Goal: Transaction & Acquisition: Obtain resource

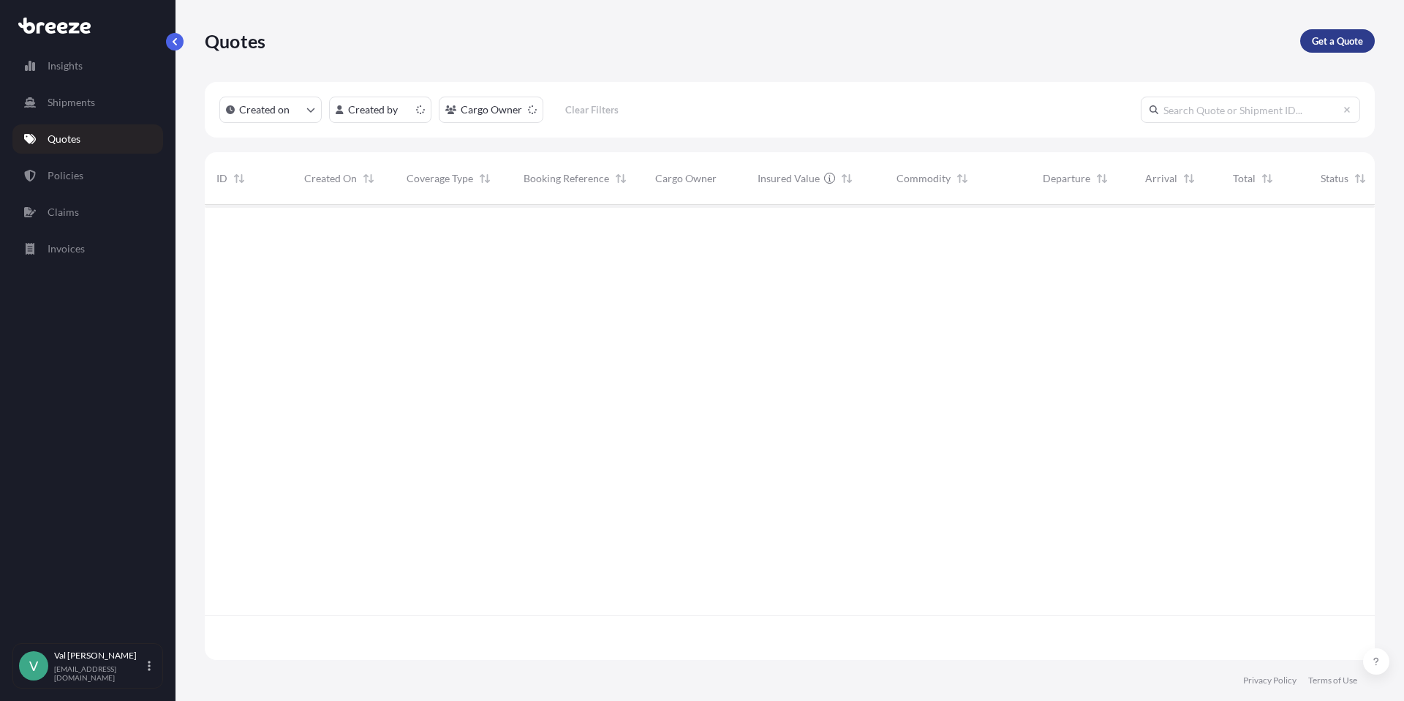
scroll to position [452, 1159]
click at [1326, 42] on p "Get a Quote" at bounding box center [1337, 41] width 51 height 15
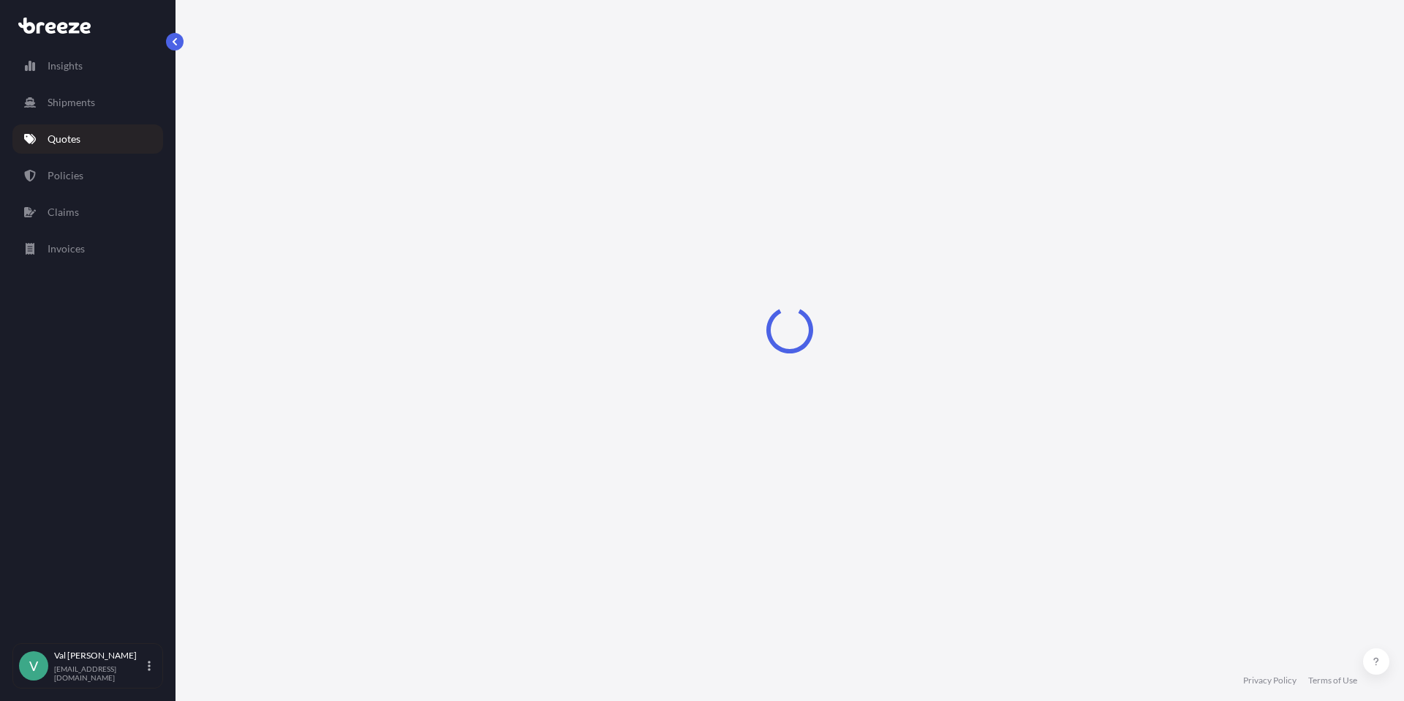
select select "Sea"
select select "1"
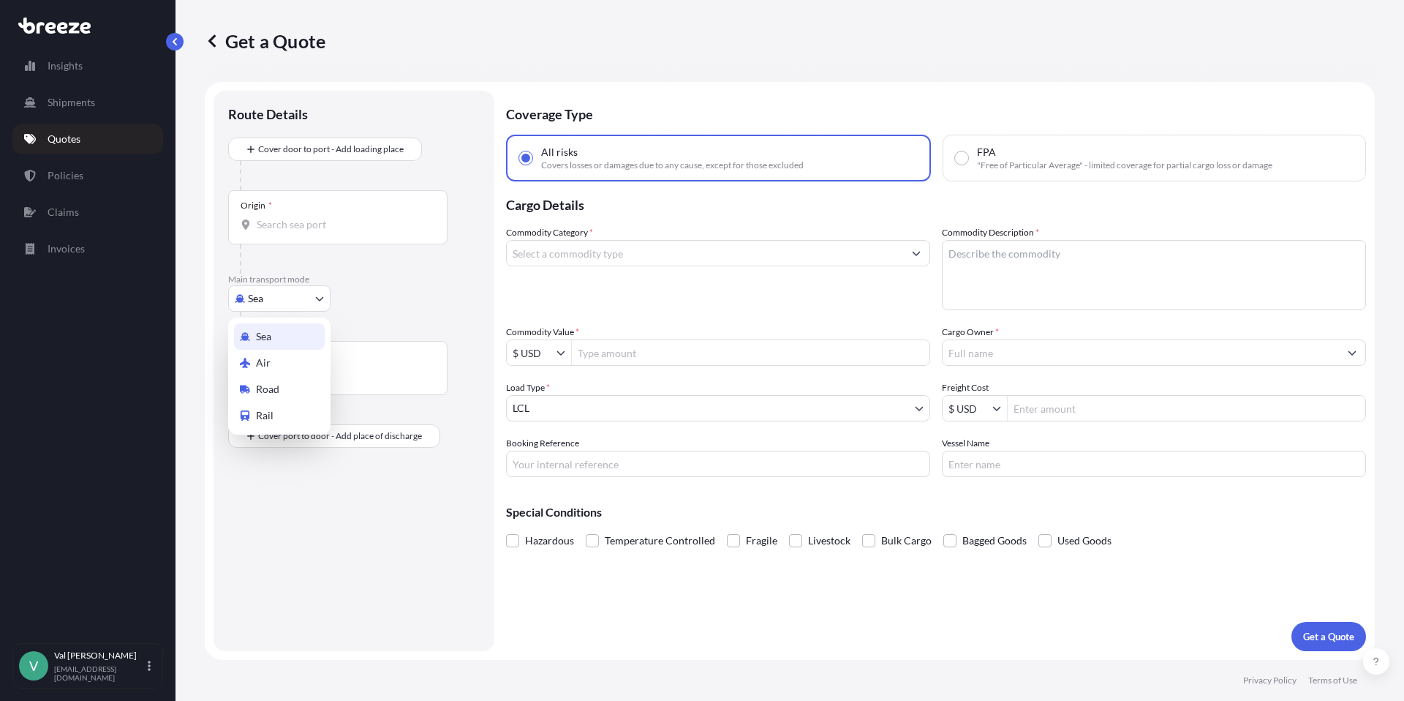
click at [284, 287] on body "Insights Shipments Quotes Policies Claims Invoices V [PERSON_NAME] [PERSON_NAME…" at bounding box center [702, 350] width 1404 height 701
click at [290, 382] on div "Road" at bounding box center [279, 389] width 91 height 26
select select "Road"
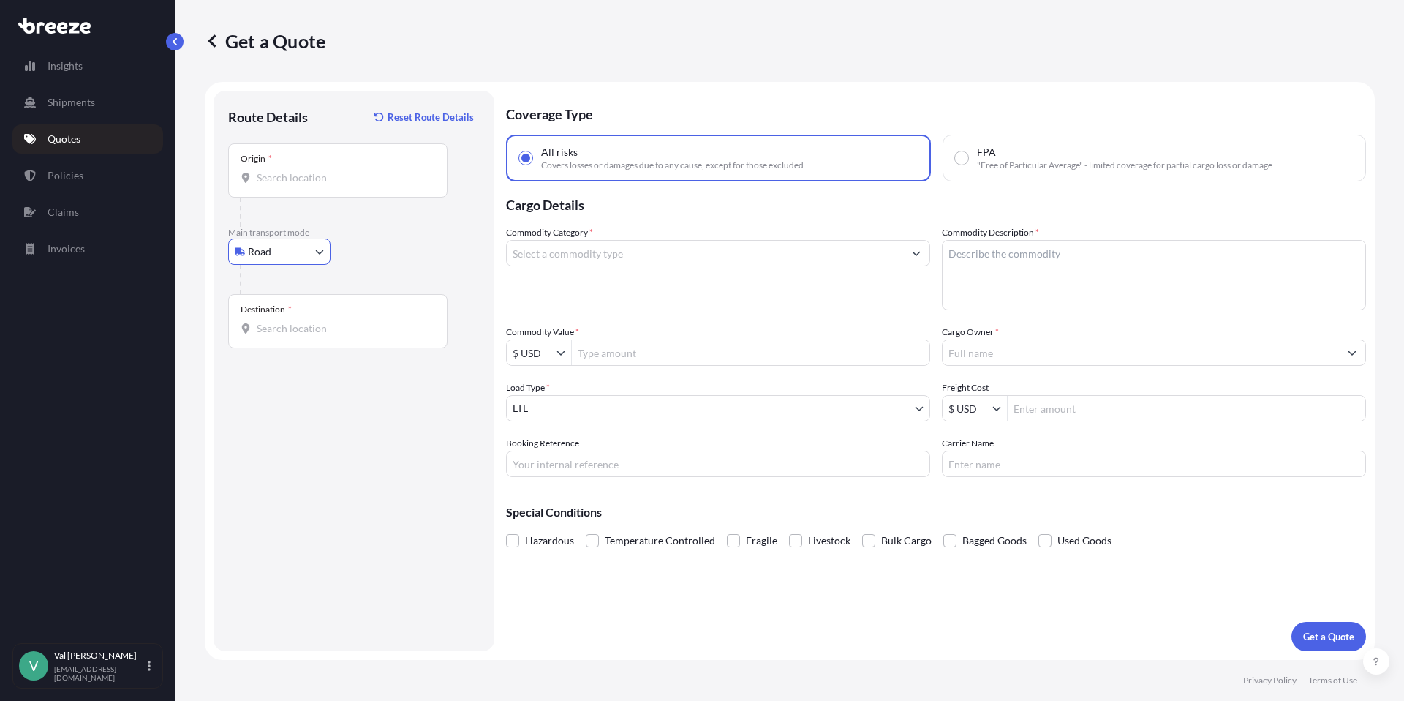
click at [321, 178] on input "Origin *" at bounding box center [343, 177] width 173 height 15
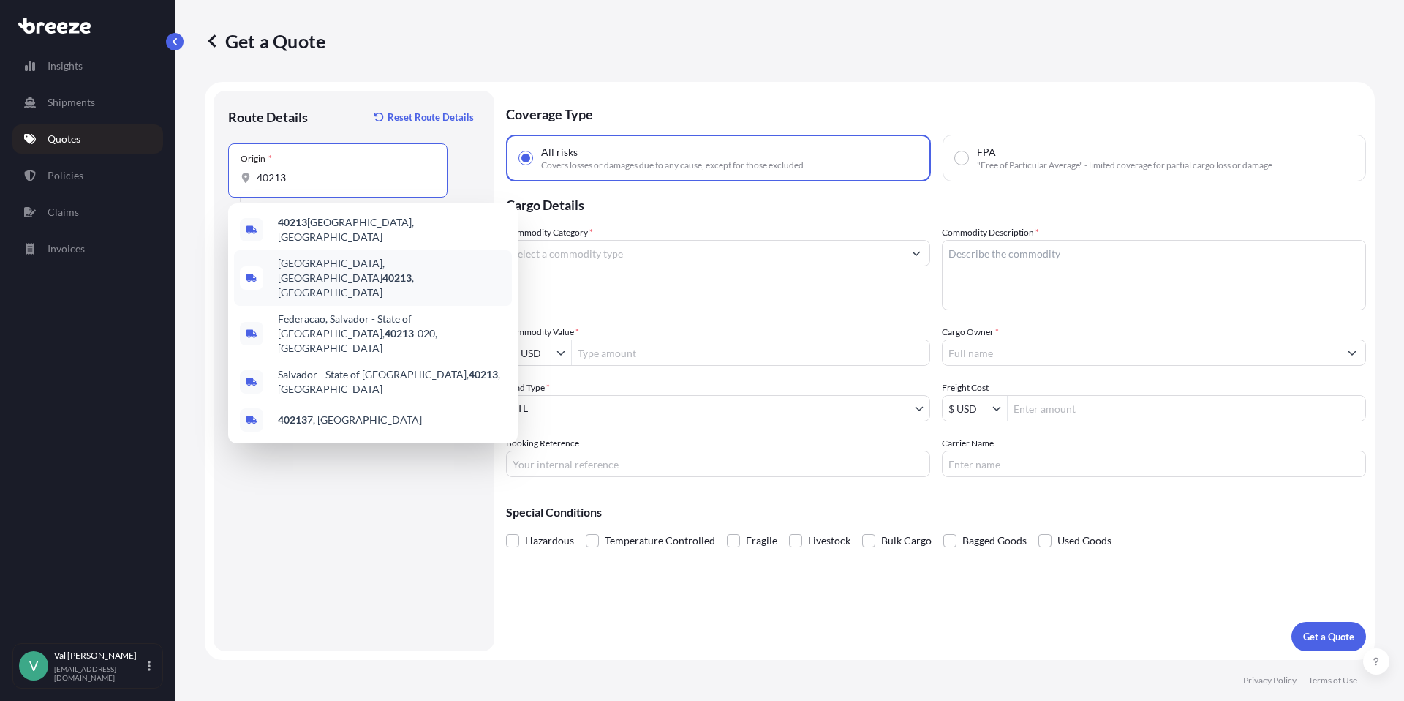
click at [337, 257] on span "[GEOGRAPHIC_DATA] , [GEOGRAPHIC_DATA]" at bounding box center [392, 278] width 228 height 44
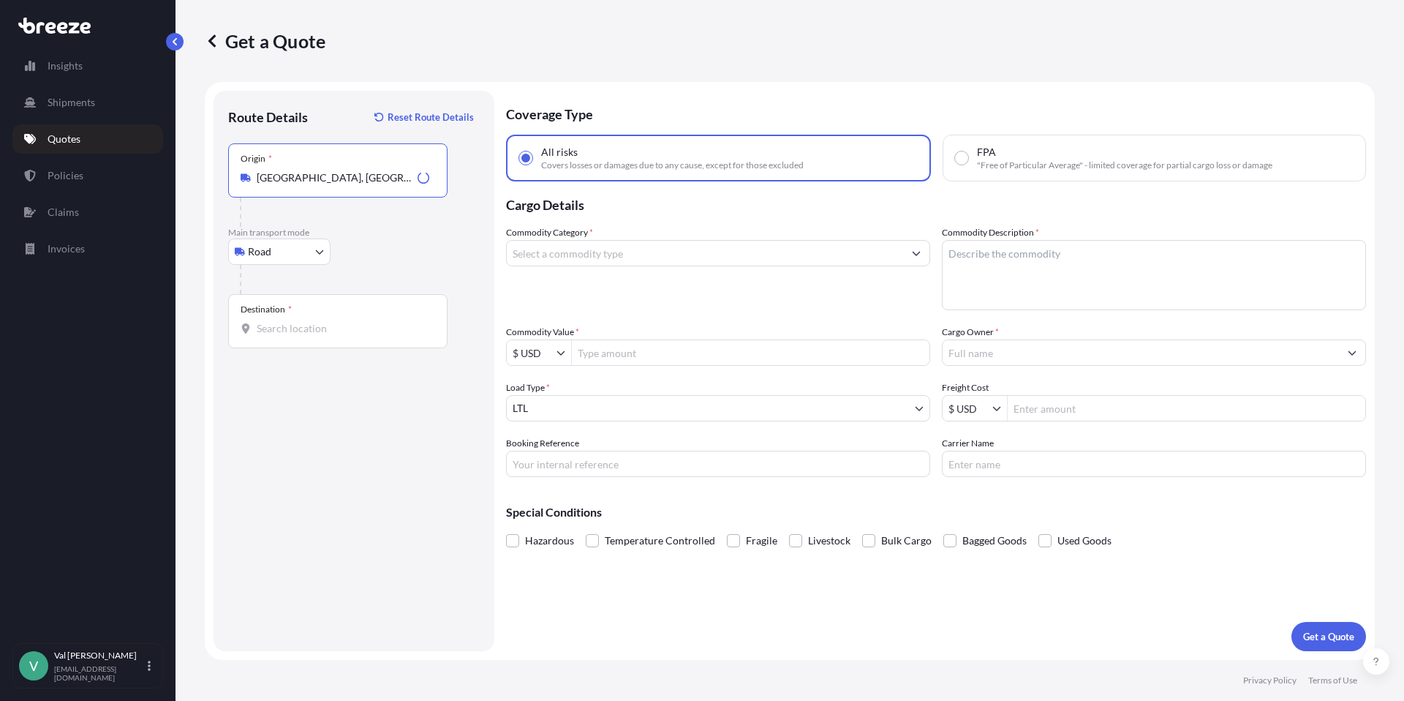
type input "[GEOGRAPHIC_DATA], [GEOGRAPHIC_DATA]"
click at [311, 330] on input "Destination *" at bounding box center [343, 328] width 173 height 15
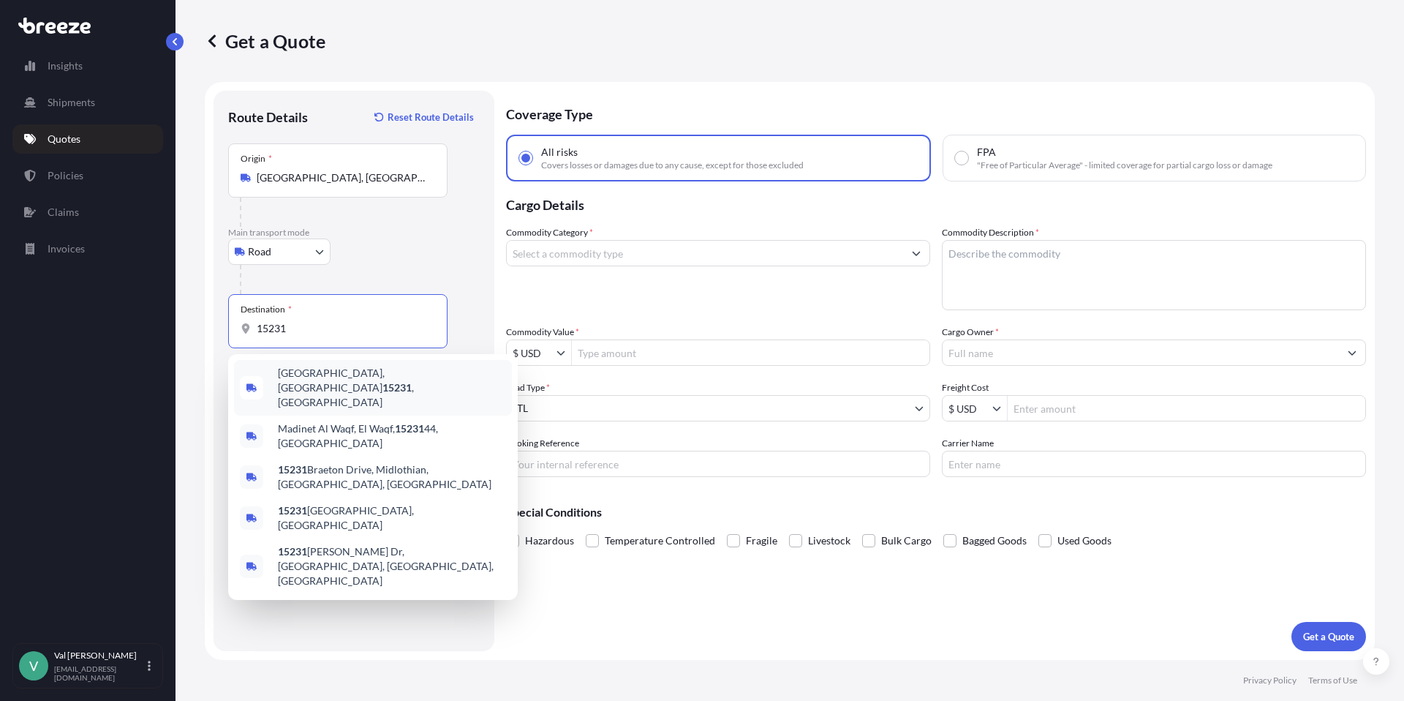
click at [314, 377] on span "[GEOGRAPHIC_DATA], PA 15231 , [GEOGRAPHIC_DATA]" at bounding box center [392, 388] width 228 height 44
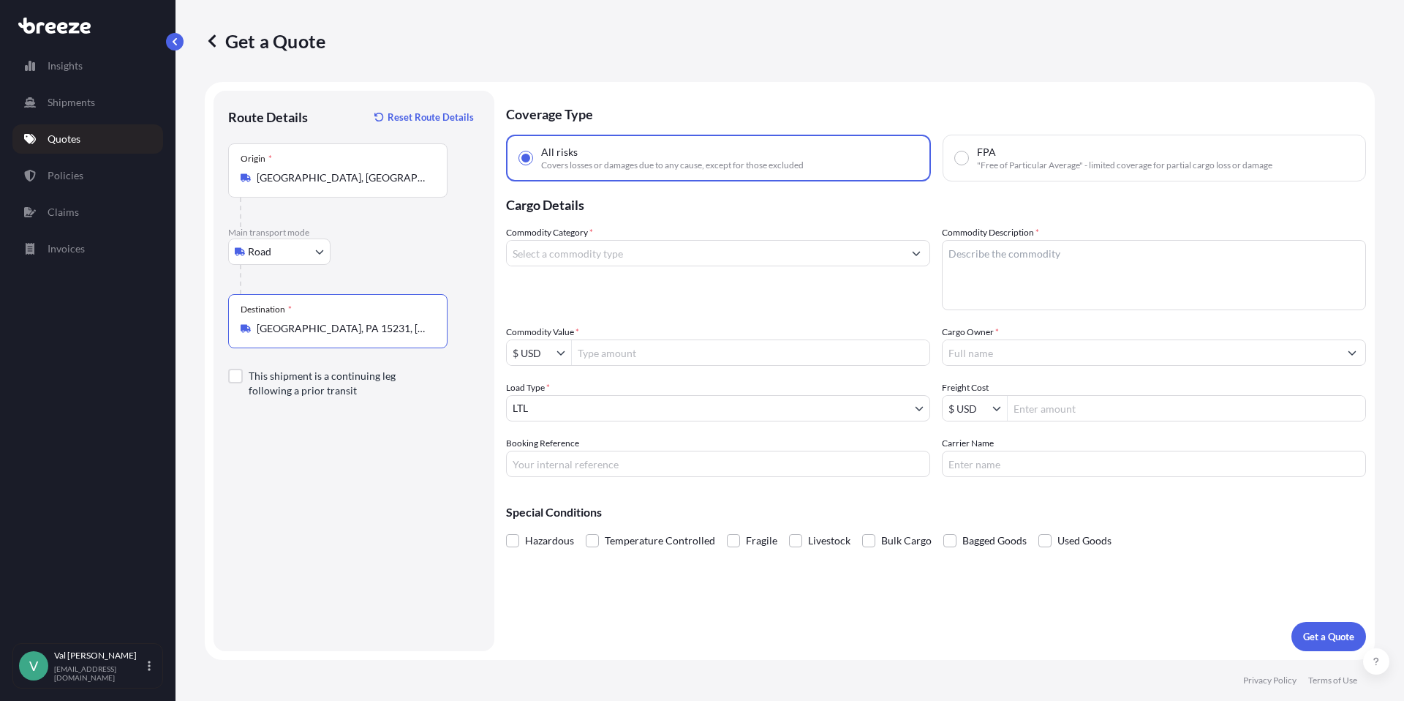
type input "[GEOGRAPHIC_DATA], PA 15231, [GEOGRAPHIC_DATA]"
click at [561, 252] on input "Commodity Category *" at bounding box center [705, 253] width 396 height 26
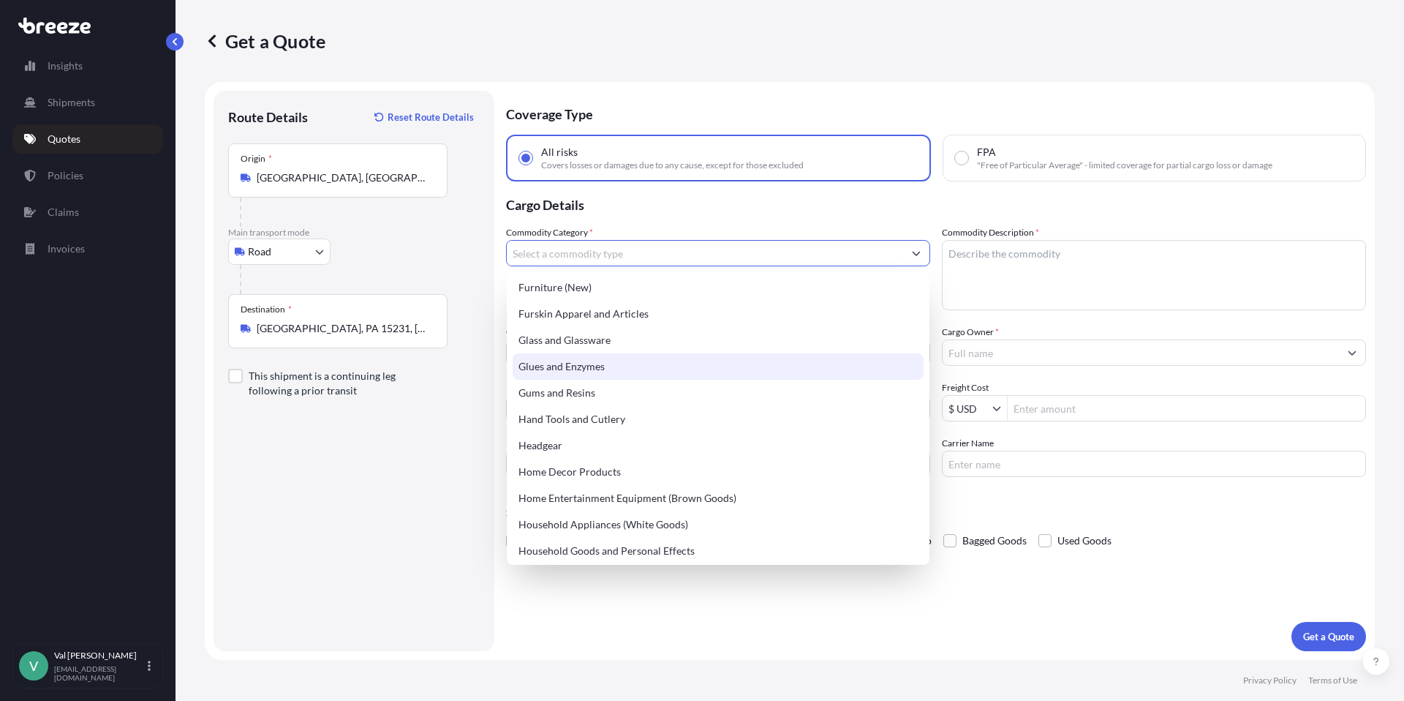
scroll to position [1272, 0]
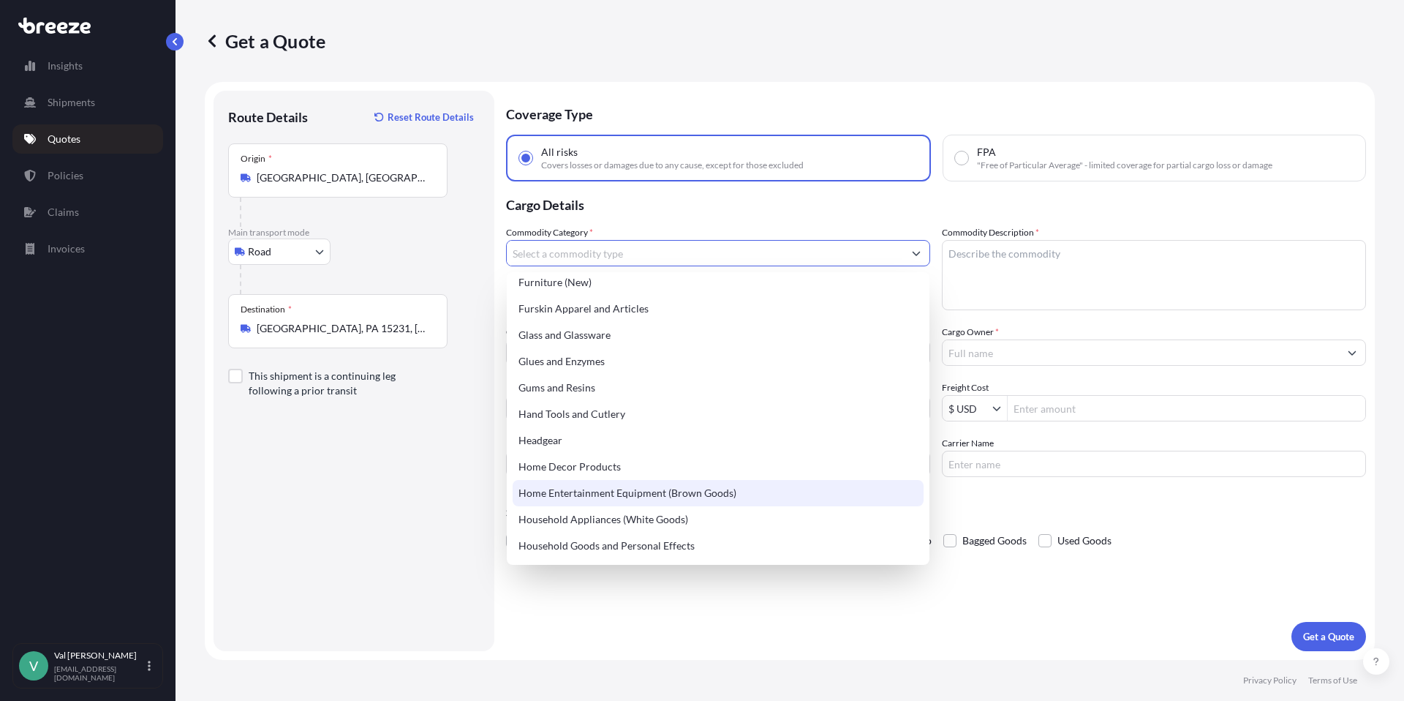
click at [668, 488] on div "Home Entertainment Equipment (Brown Goods)" at bounding box center [718, 493] width 411 height 26
type input "Home Entertainment Equipment (Brown Goods)"
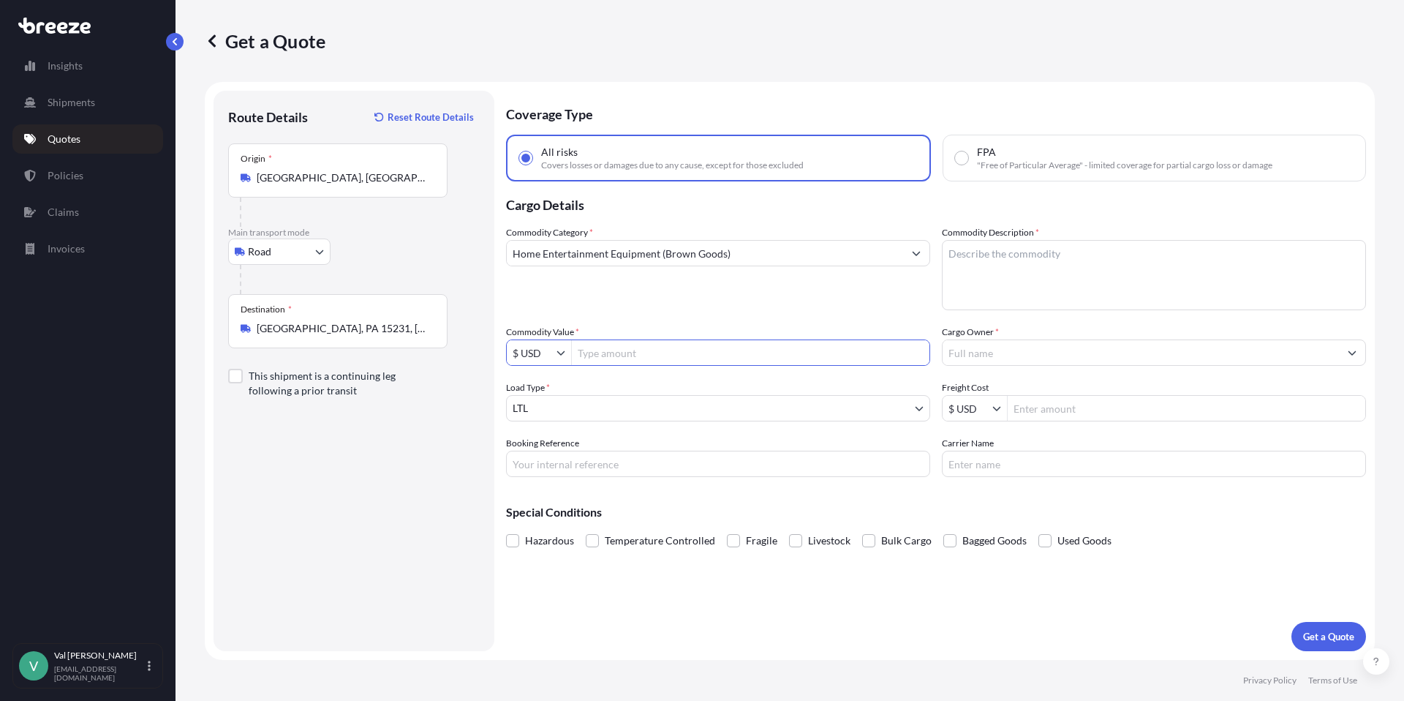
click at [676, 351] on input "Commodity Value *" at bounding box center [751, 352] width 358 height 26
type input "3,900"
click at [644, 462] on input "Booking Reference" at bounding box center [718, 463] width 424 height 26
type input "117509"
click at [983, 260] on textarea "Commodity Description *" at bounding box center [1154, 275] width 424 height 70
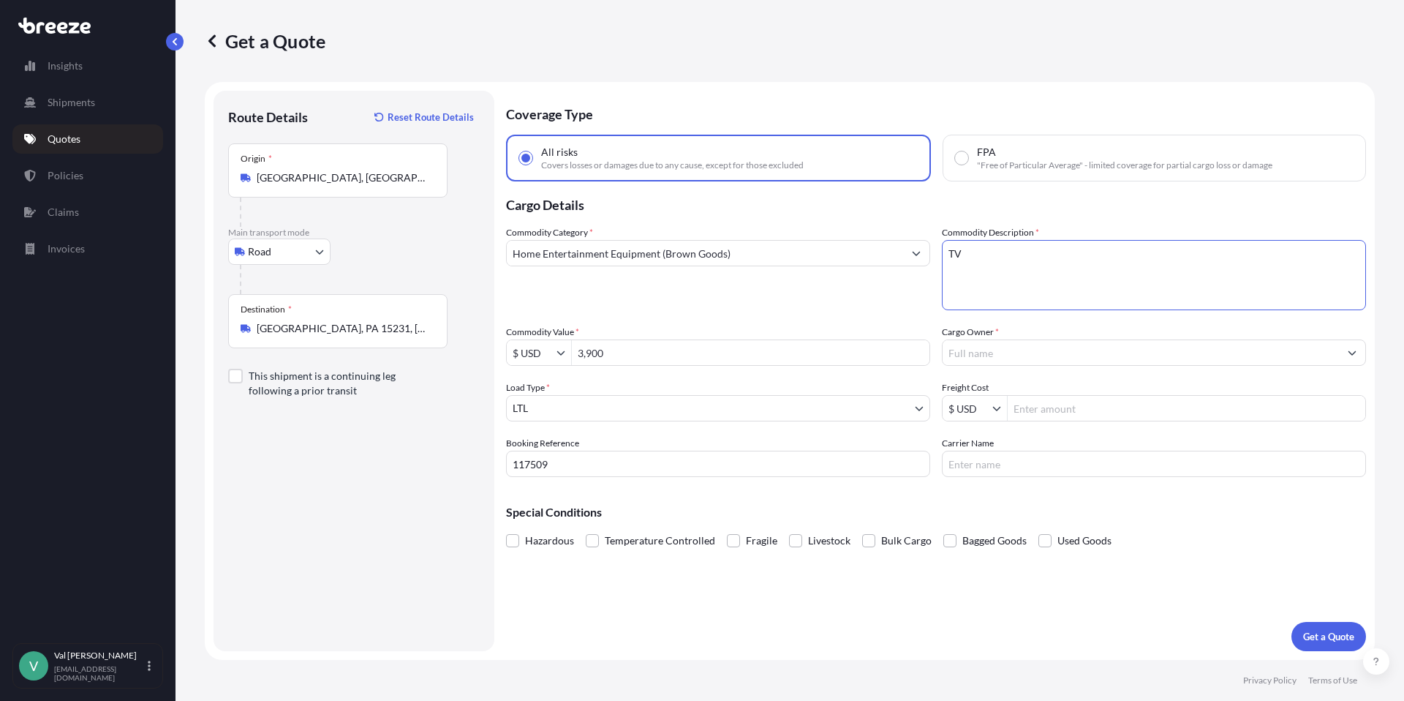
type textarea "TV"
click at [966, 347] on input "Cargo Owner *" at bounding box center [1141, 352] width 396 height 26
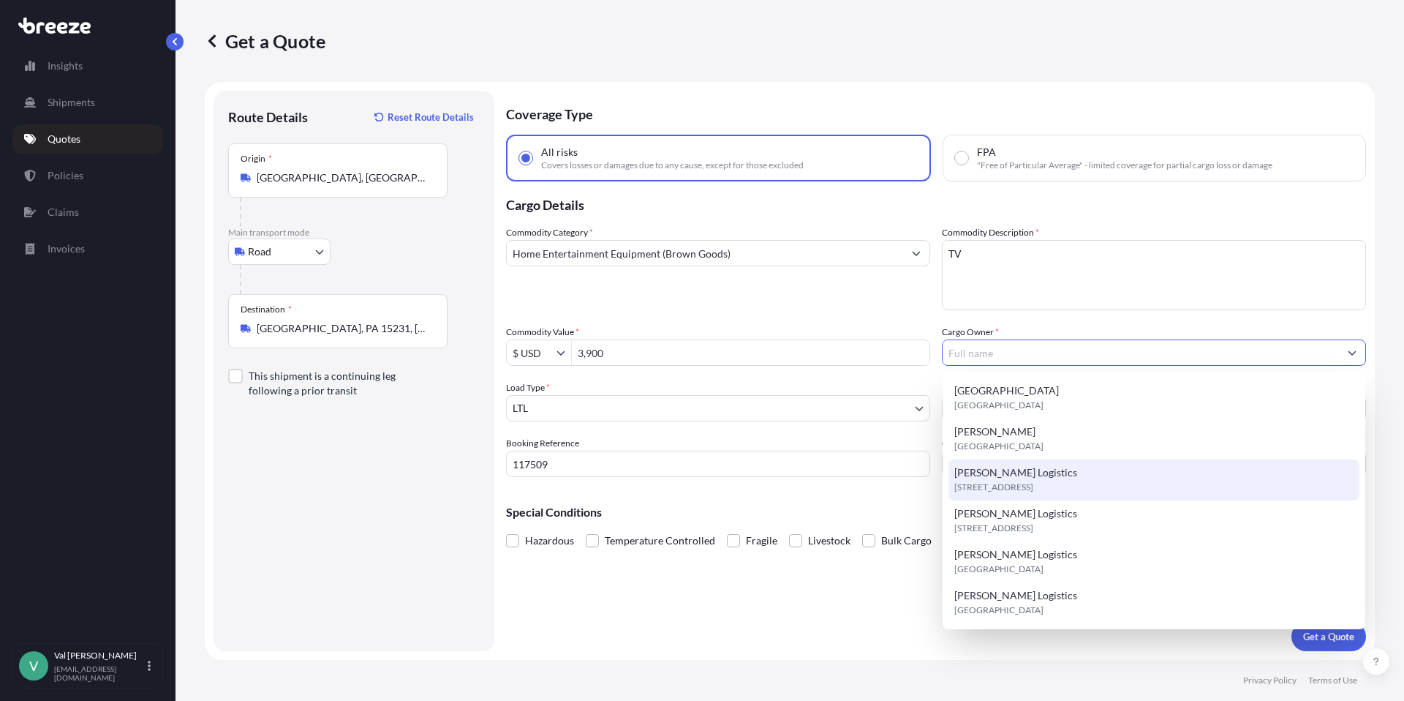
click at [1003, 485] on span "[STREET_ADDRESS]" at bounding box center [993, 487] width 79 height 15
type input "[PERSON_NAME] Logistics"
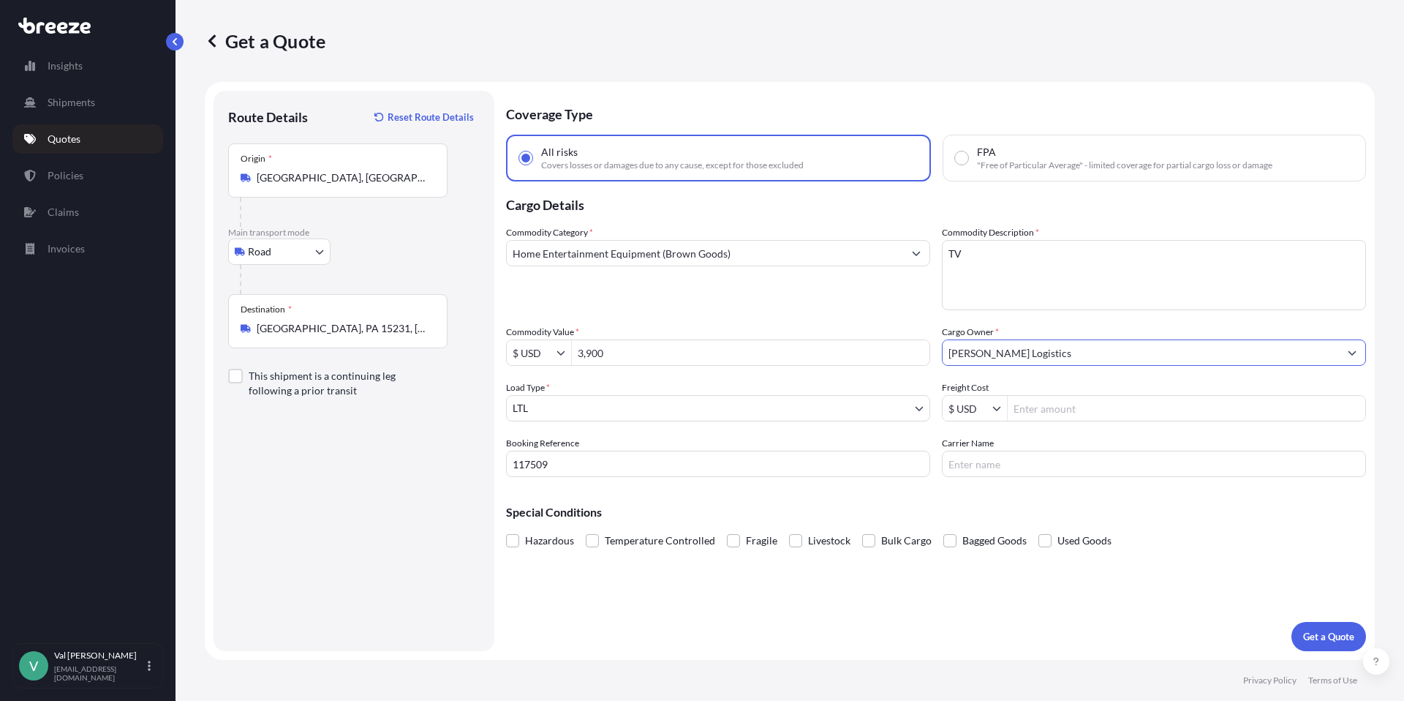
click at [1158, 406] on input "Freight Cost" at bounding box center [1187, 408] width 358 height 26
type input "454.34"
click at [1092, 466] on input "Carrier Name" at bounding box center [1154, 463] width 424 height 26
type input "[PERSON_NAME]"
click at [1316, 631] on p "Get a Quote" at bounding box center [1328, 636] width 51 height 15
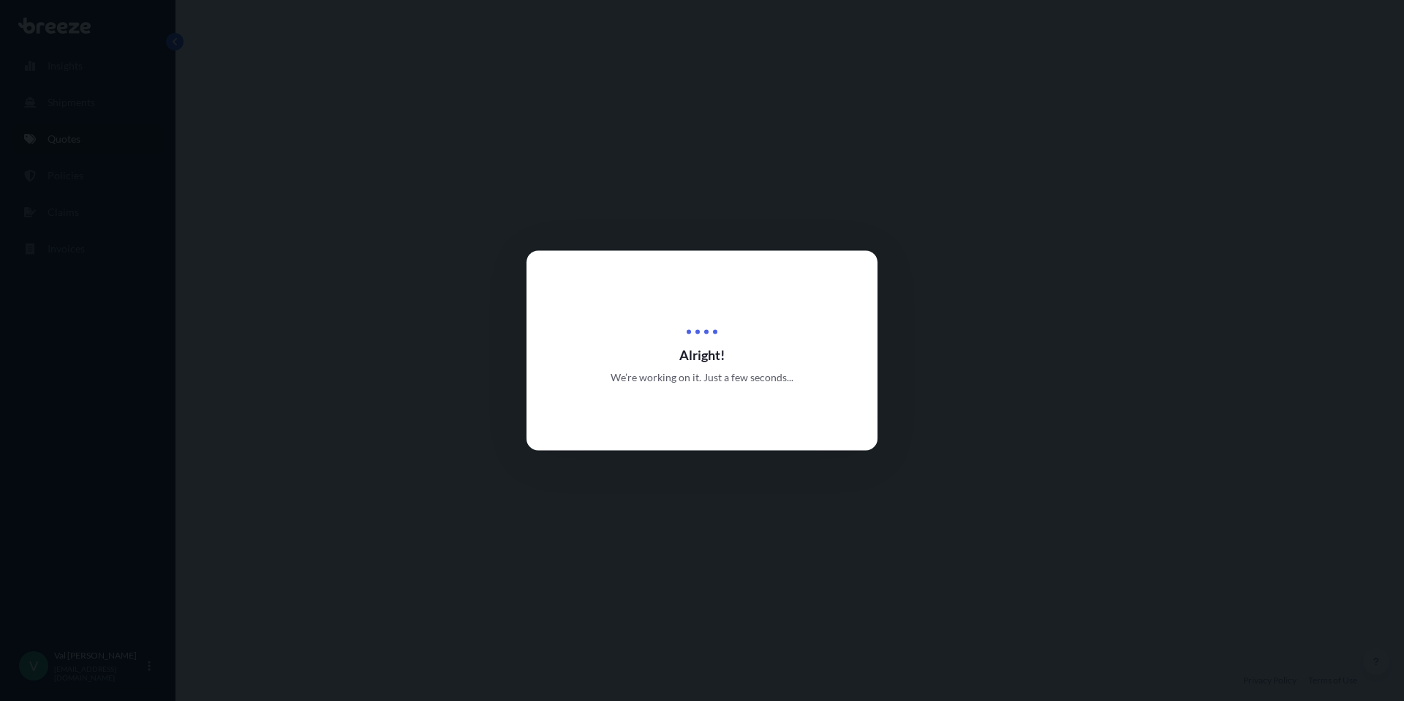
select select "Road"
select select "1"
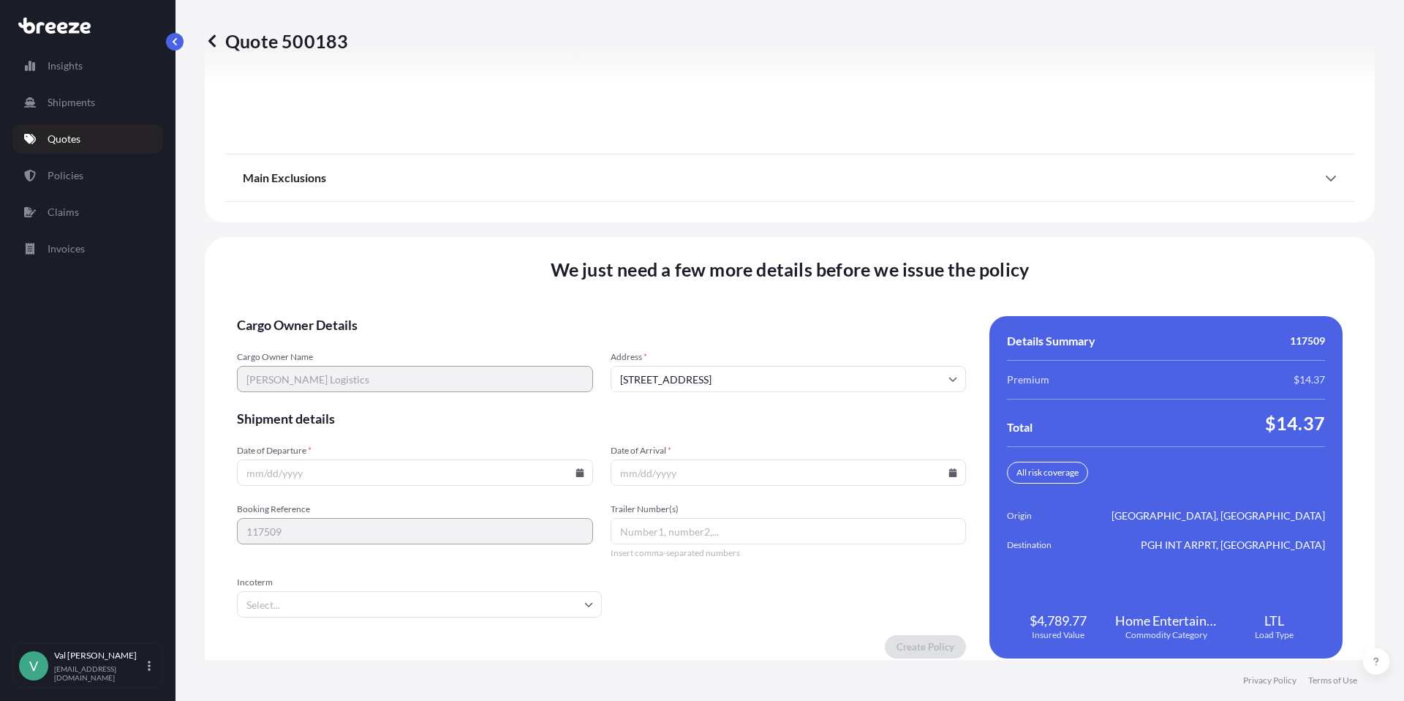
scroll to position [1983, 0]
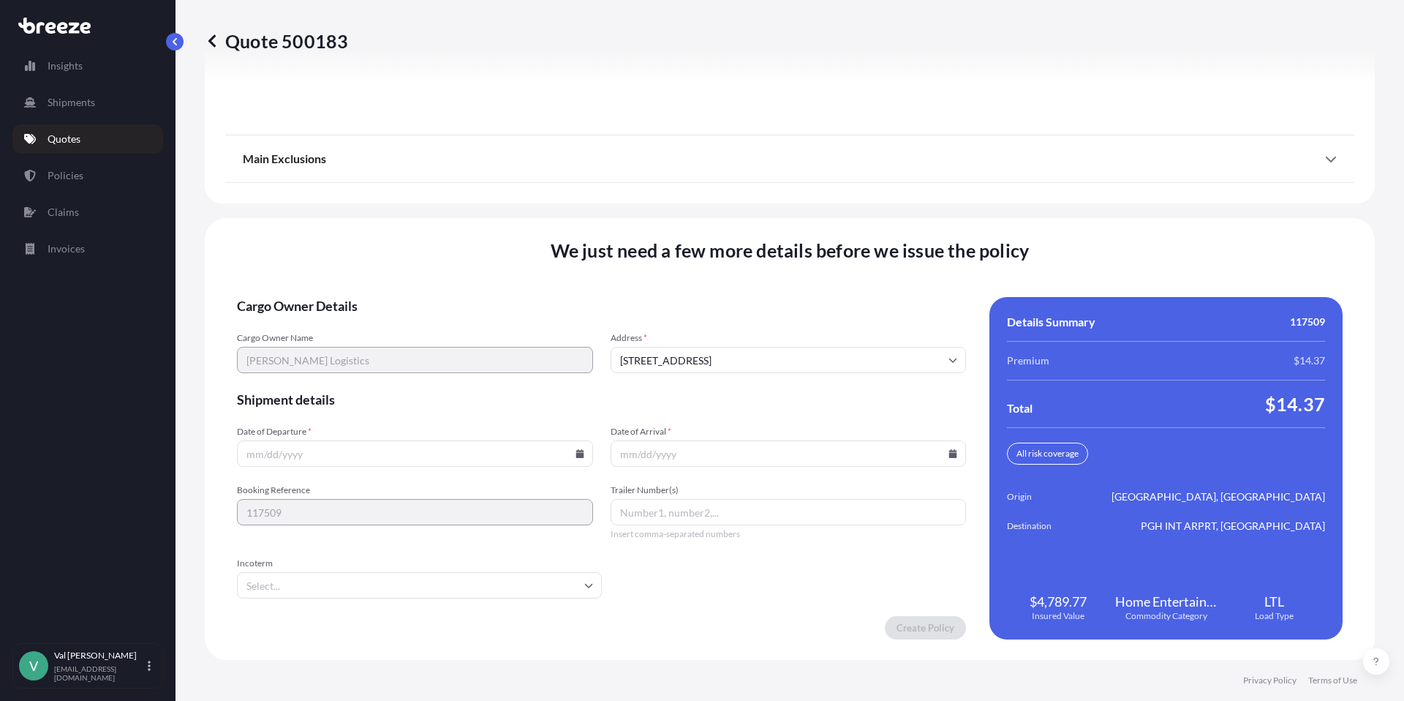
click at [575, 452] on icon at bounding box center [579, 453] width 8 height 9
click at [342, 376] on button "30" at bounding box center [344, 378] width 23 height 23
type input "[DATE]"
click at [948, 452] on icon at bounding box center [952, 453] width 9 height 9
click at [881, 207] on icon at bounding box center [883, 207] width 6 height 9
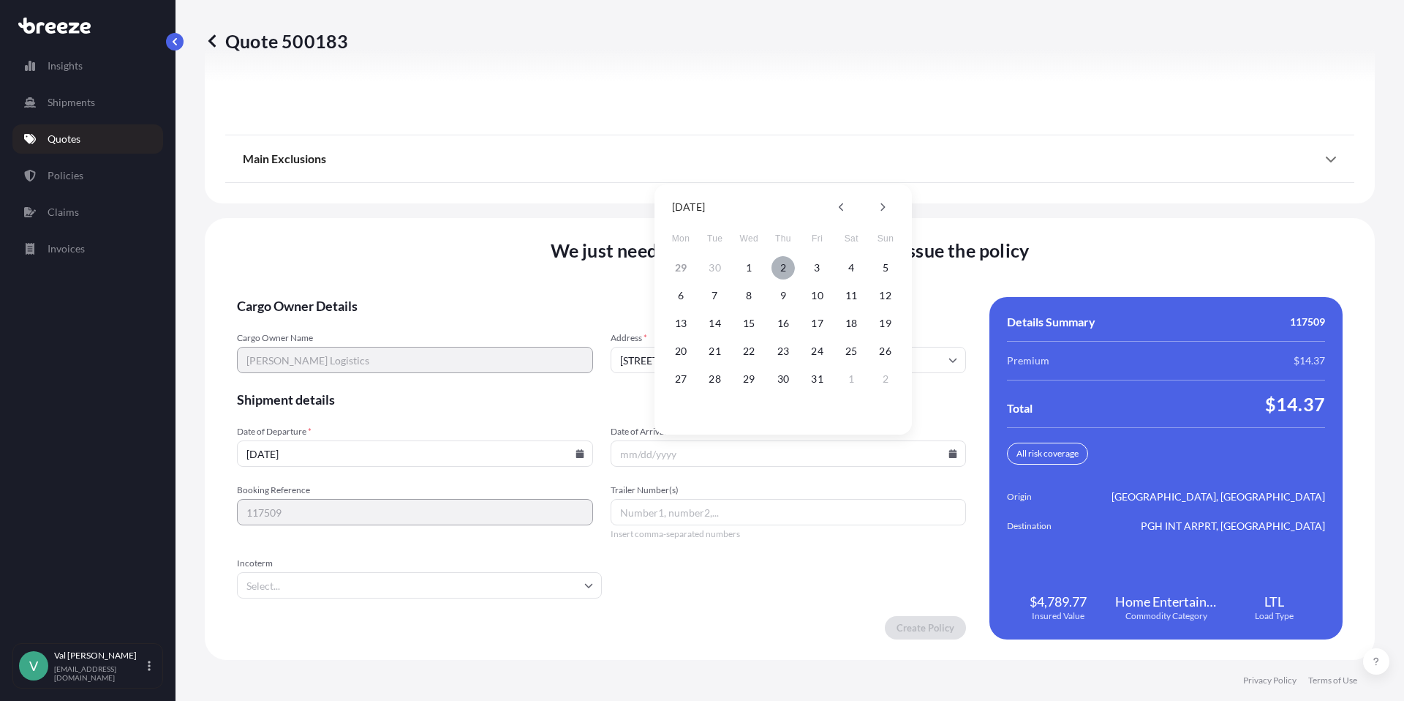
click at [782, 263] on button "2" at bounding box center [782, 267] width 23 height 23
type input "[DATE]"
